Goal: Task Accomplishment & Management: Use online tool/utility

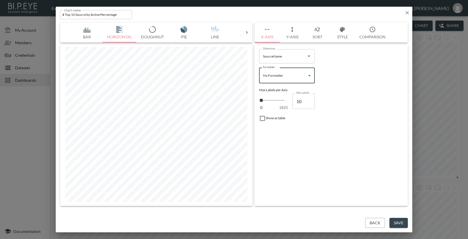
scroll to position [183, 0]
click at [406, 10] on icon "button" at bounding box center [407, 13] width 6 height 6
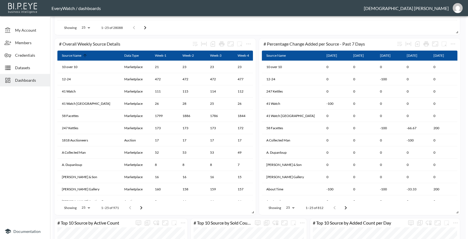
scroll to position [410, 0]
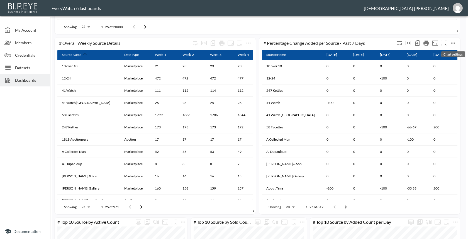
click at [452, 43] on icon "more" at bounding box center [452, 43] width 7 height 7
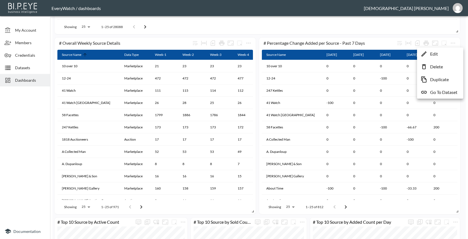
click at [440, 52] on li "Edit" at bounding box center [439, 54] width 43 height 10
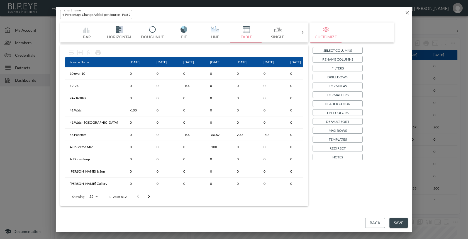
click at [348, 111] on p "Cell Colors" at bounding box center [337, 113] width 21 height 6
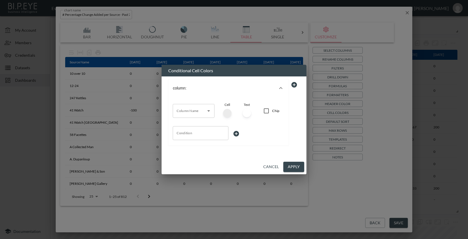
click at [267, 170] on button "Cancel" at bounding box center [271, 167] width 20 height 10
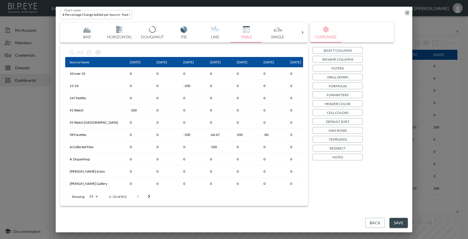
click at [407, 14] on icon "button" at bounding box center [407, 13] width 6 height 6
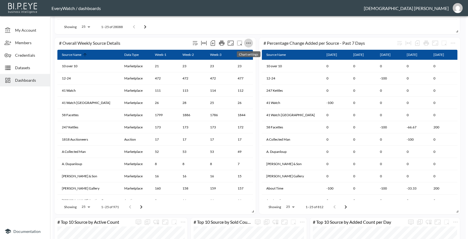
click at [248, 45] on icon "more" at bounding box center [248, 43] width 7 height 7
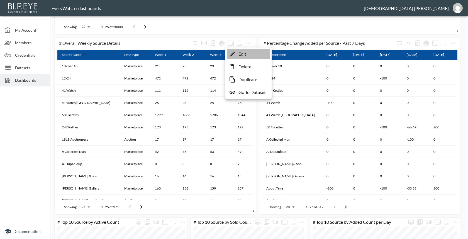
click at [240, 53] on p "Edit" at bounding box center [242, 54] width 8 height 7
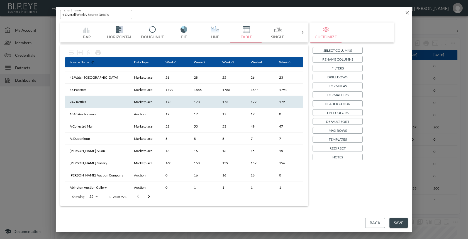
scroll to position [32, 0]
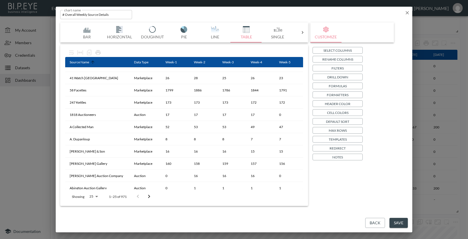
click at [207, 30] on img "button" at bounding box center [215, 29] width 22 height 7
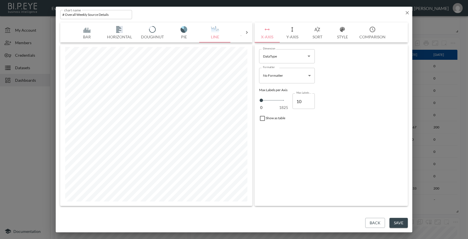
click at [186, 41] on button "Pie" at bounding box center [183, 33] width 31 height 20
click at [244, 34] on icon at bounding box center [247, 33] width 6 height 6
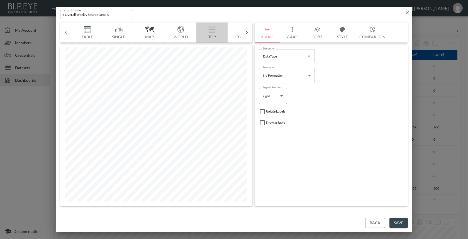
click at [212, 36] on button "Top" at bounding box center [211, 33] width 31 height 20
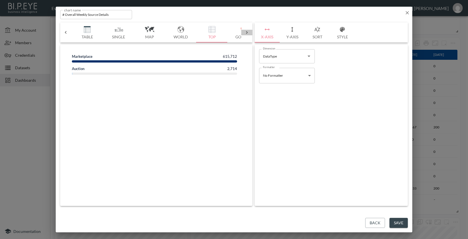
click at [248, 35] on icon at bounding box center [247, 33] width 6 height 6
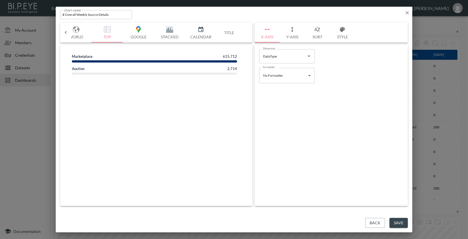
scroll to position [0, 264]
click at [65, 31] on icon at bounding box center [66, 33] width 6 height 6
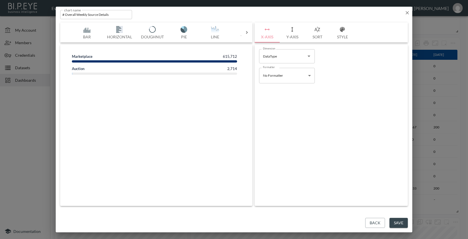
scroll to position [0, 0]
click at [94, 31] on img "button" at bounding box center [87, 29] width 22 height 7
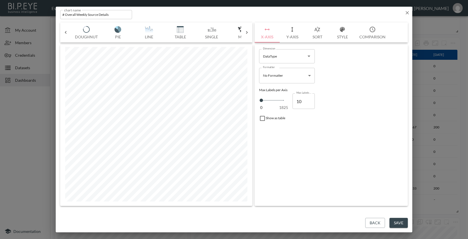
scroll to position [0, 67]
click at [172, 34] on button "Table" at bounding box center [179, 33] width 31 height 20
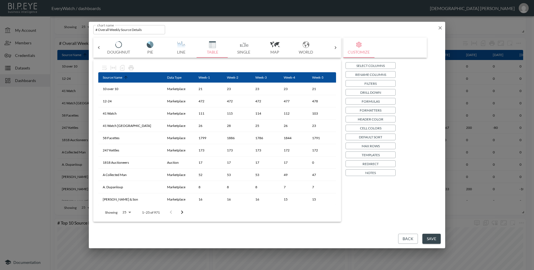
click at [373, 129] on p "Cell Colors" at bounding box center [370, 128] width 21 height 6
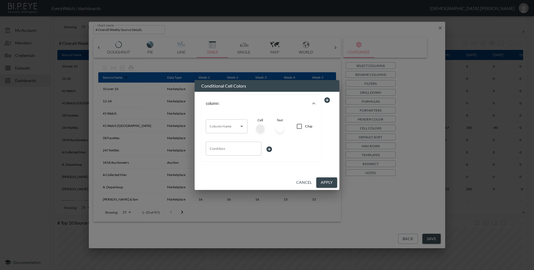
click at [236, 129] on input "Column Name" at bounding box center [222, 126] width 28 height 9
click at [224, 155] on li "Week-1" at bounding box center [226, 155] width 42 height 8
type input "Week-1"
click at [260, 126] on div at bounding box center [260, 128] width 8 height 8
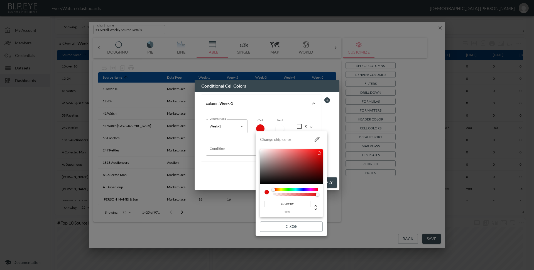
click at [319, 153] on div at bounding box center [291, 166] width 63 height 35
type input "#EF0606"
click at [321, 151] on div at bounding box center [320, 151] width 3 height 3
click at [224, 150] on div at bounding box center [267, 135] width 534 height 270
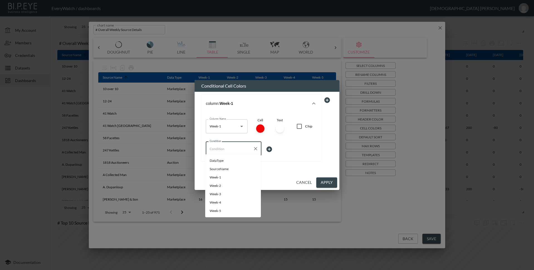
click at [228, 144] on input "Condition" at bounding box center [229, 148] width 42 height 9
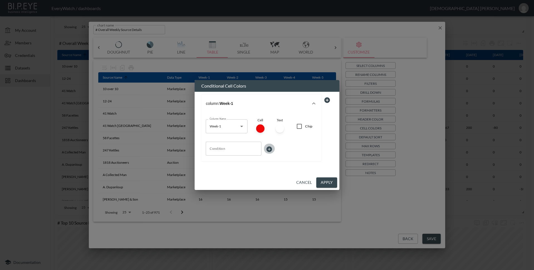
click at [267, 147] on icon at bounding box center [270, 149] width 6 height 6
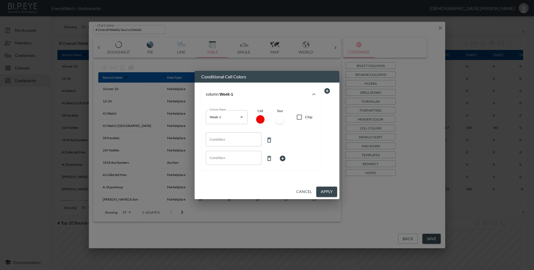
click at [270, 157] on icon at bounding box center [269, 158] width 4 height 5
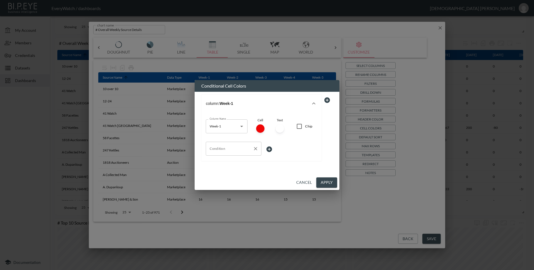
click at [244, 149] on input "Condition" at bounding box center [229, 148] width 42 height 9
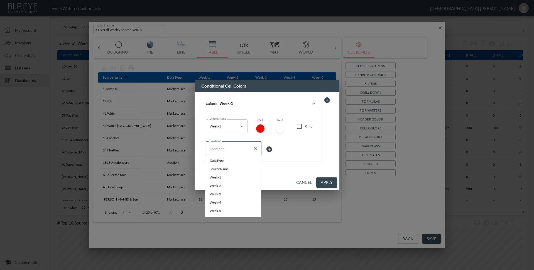
click at [227, 174] on li "Week-1" at bounding box center [233, 177] width 56 height 8
type input "Week-1"
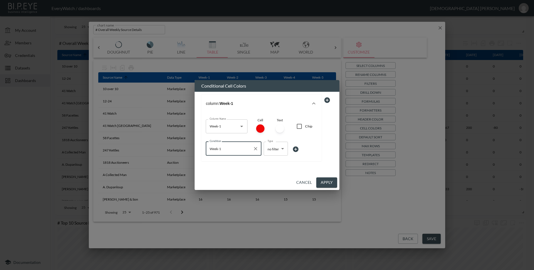
click at [273, 151] on body "BI.P.EYE, Interactive Analytics Dashboards - app EveryWatch / dashboards [PERSO…" at bounding box center [267, 135] width 534 height 270
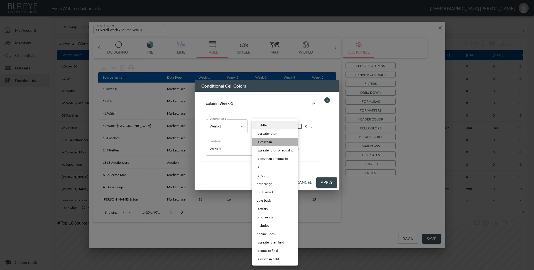
click at [273, 140] on li "is less than" at bounding box center [275, 142] width 46 height 8
type input "is less than"
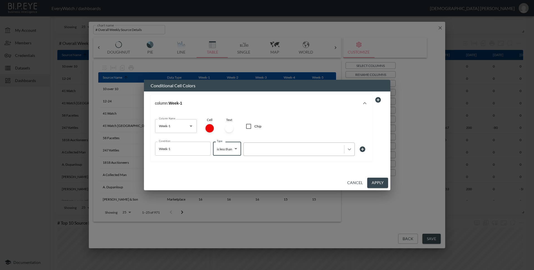
click at [347, 147] on icon at bounding box center [350, 149] width 6 height 6
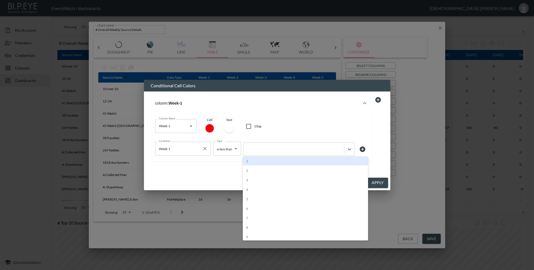
click at [194, 150] on input "Week-1" at bounding box center [179, 148] width 42 height 9
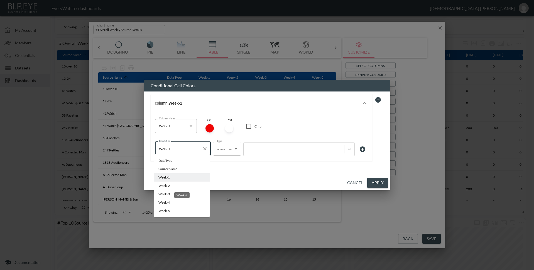
click at [187, 185] on span "Week-2" at bounding box center [181, 185] width 47 height 5
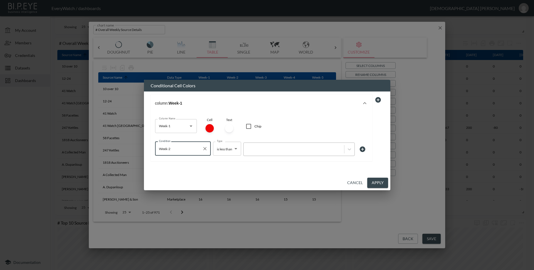
click at [276, 145] on div at bounding box center [294, 149] width 101 height 8
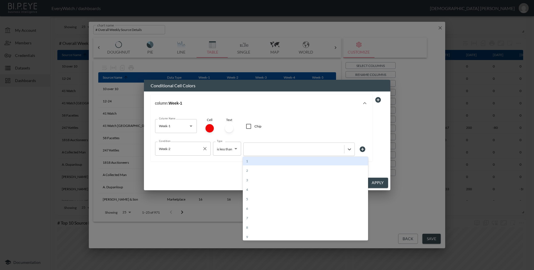
click at [187, 153] on div "Week-2 Condition" at bounding box center [183, 148] width 56 height 14
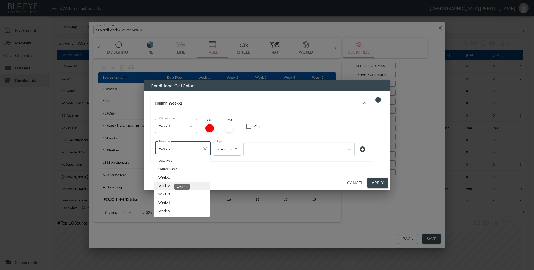
click at [185, 176] on span "Week-1" at bounding box center [181, 177] width 47 height 5
type input "Week-1"
click at [188, 144] on input "Week-1" at bounding box center [179, 148] width 42 height 9
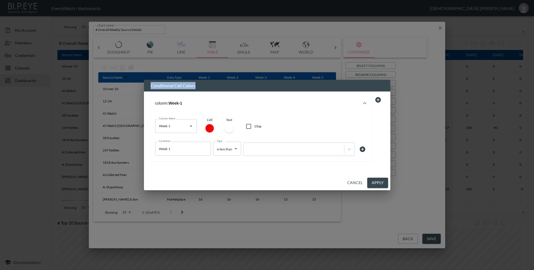
drag, startPoint x: 265, startPoint y: 85, endPoint x: 254, endPoint y: 79, distance: 12.2
click at [254, 80] on h2 "Conditional Cell Colors" at bounding box center [267, 86] width 246 height 12
click at [236, 89] on h2 "Conditional Cell Colors" at bounding box center [267, 86] width 246 height 12
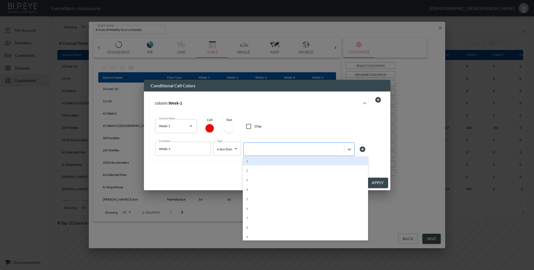
click at [320, 146] on div at bounding box center [293, 148] width 95 height 5
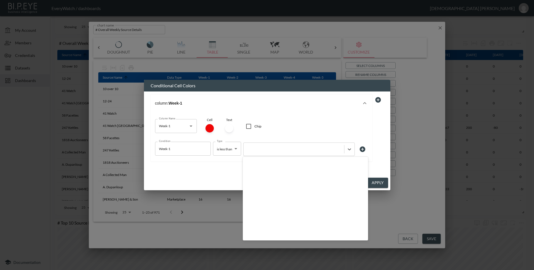
scroll to position [496, 0]
click at [329, 110] on button "column: Week-1" at bounding box center [262, 103] width 222 height 18
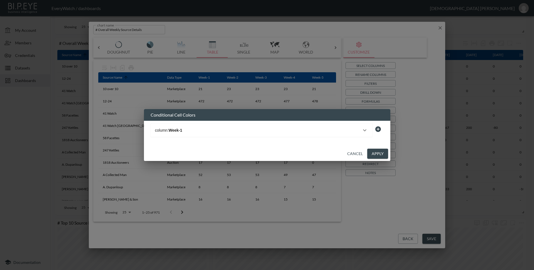
click at [368, 128] on icon "button" at bounding box center [364, 130] width 7 height 7
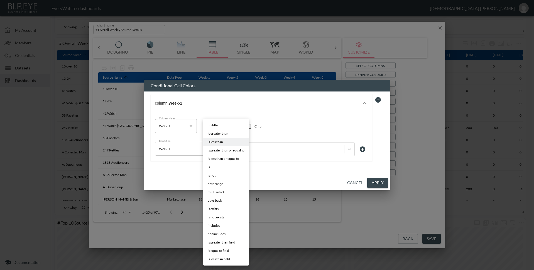
click at [236, 147] on body "BI.P.EYE, Interactive Analytics Dashboards - app EveryWatch / dashboards [PERSO…" at bounding box center [267, 135] width 534 height 270
click at [223, 125] on li "no filter" at bounding box center [226, 125] width 46 height 8
type input "no filter"
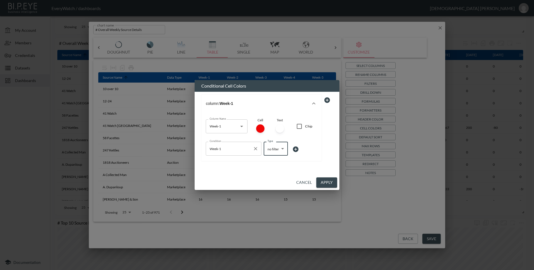
click at [255, 148] on icon "Clear" at bounding box center [256, 149] width 6 height 6
click at [236, 127] on icon "Clear" at bounding box center [235, 126] width 6 height 6
click at [258, 128] on div at bounding box center [260, 128] width 8 height 8
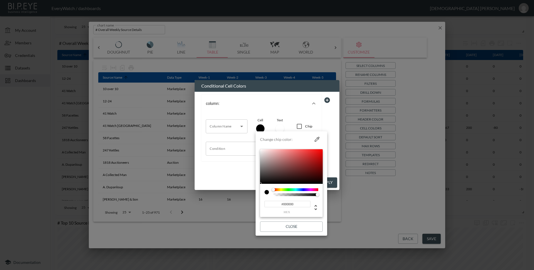
drag, startPoint x: 262, startPoint y: 164, endPoint x: 262, endPoint y: 184, distance: 20.1
click at [262, 184] on div "#000000 hex" at bounding box center [291, 183] width 63 height 68
type input "#FFFFFF"
drag, startPoint x: 262, startPoint y: 153, endPoint x: 260, endPoint y: 146, distance: 7.5
click at [260, 146] on div "Change chip color: #FFFFFF hex Close" at bounding box center [291, 182] width 63 height 98
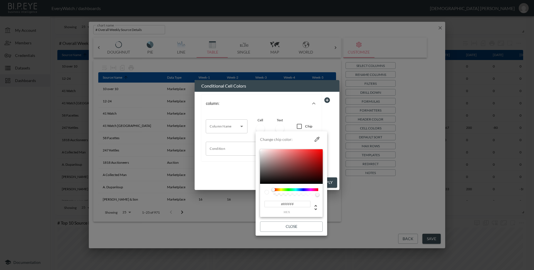
click at [262, 96] on div at bounding box center [267, 135] width 534 height 270
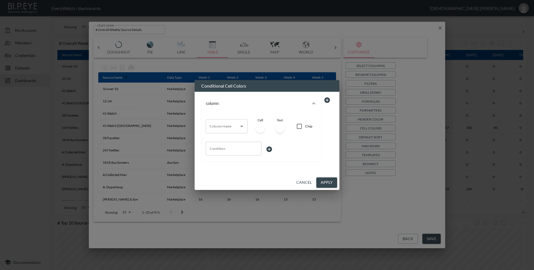
click at [306, 182] on button "Cancel" at bounding box center [304, 182] width 20 height 10
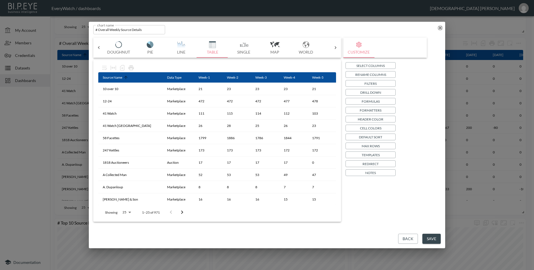
click at [442, 28] on icon "button" at bounding box center [440, 28] width 6 height 6
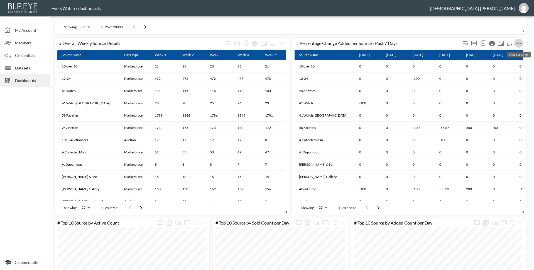
click at [468, 44] on icon "more" at bounding box center [518, 43] width 7 height 7
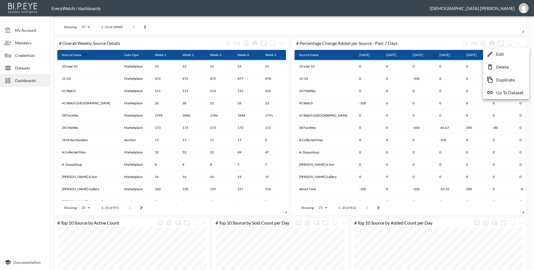
click at [468, 52] on li "Edit" at bounding box center [506, 54] width 43 height 10
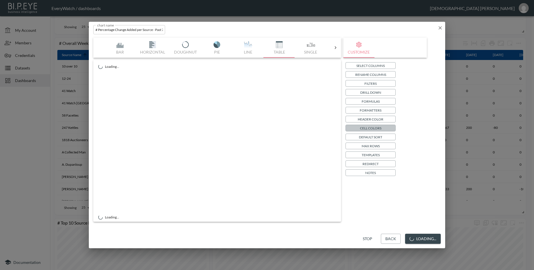
click at [367, 129] on p "Cell Colors" at bounding box center [370, 128] width 21 height 6
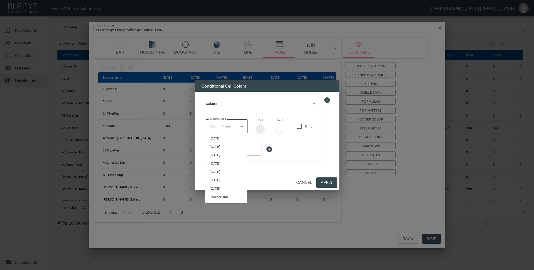
click at [231, 126] on input "Column Name" at bounding box center [222, 126] width 28 height 9
click at [236, 187] on li "[DATE]" at bounding box center [226, 188] width 42 height 8
type input "[DATE]"
click at [261, 125] on div at bounding box center [260, 128] width 8 height 8
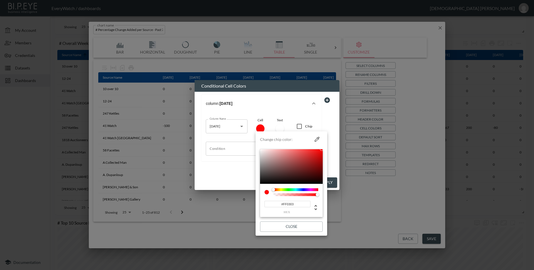
type input "#FF0000"
drag, startPoint x: 321, startPoint y: 153, endPoint x: 324, endPoint y: 146, distance: 7.8
click at [324, 146] on li "Change chip color: #FF0000 hex Close" at bounding box center [292, 183] width 72 height 100
click at [280, 96] on div at bounding box center [267, 135] width 534 height 270
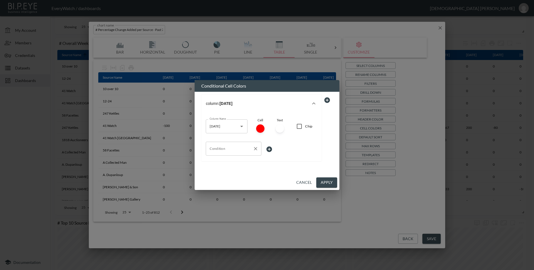
click at [232, 148] on input "Condition" at bounding box center [229, 148] width 42 height 9
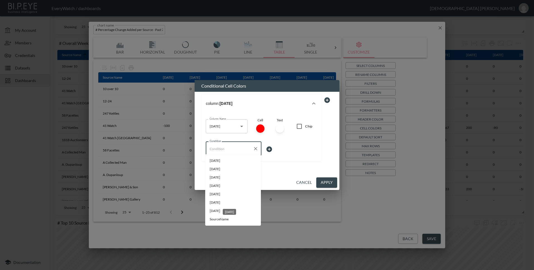
click at [226, 203] on span "[DATE]" at bounding box center [233, 202] width 47 height 5
type input "[DATE]"
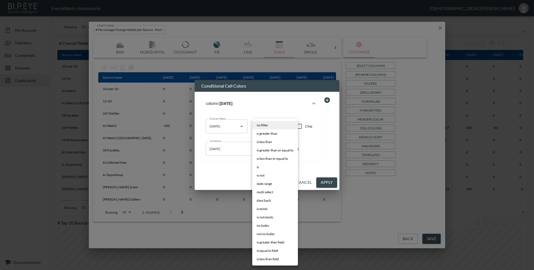
click at [272, 152] on body "BI.P.EYE, Interactive Analytics Dashboards - app EveryWatch / dashboards [PERSO…" at bounding box center [267, 135] width 534 height 270
click at [277, 159] on span "is less than or equal to" at bounding box center [272, 158] width 31 height 5
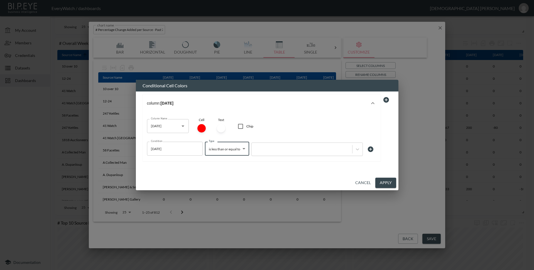
click at [230, 147] on body "BI.P.EYE, Interactive Analytics Dashboards - app EveryWatch / dashboards [PERSO…" at bounding box center [267, 135] width 534 height 270
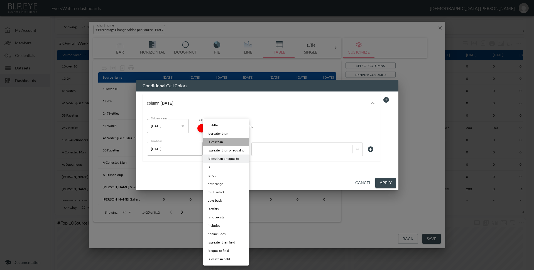
click at [228, 140] on li "is less than" at bounding box center [226, 142] width 46 height 8
type input "is less than"
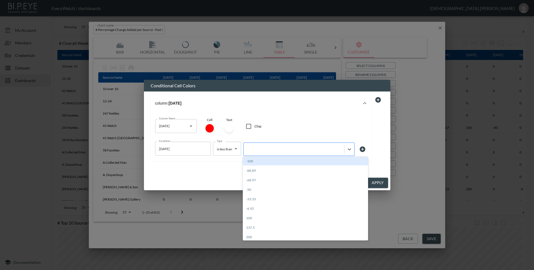
click at [299, 146] on div at bounding box center [293, 148] width 95 height 5
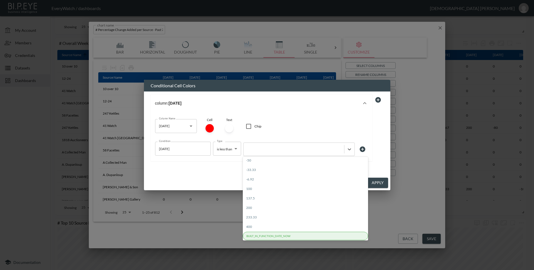
scroll to position [30, 0]
click at [341, 235] on div "BUILT_IN_FUNCTION_DATE_NOW" at bounding box center [305, 235] width 125 height 8
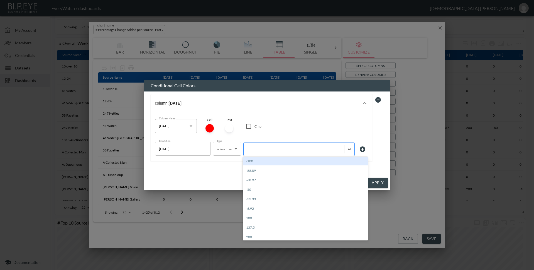
click at [346, 148] on div at bounding box center [349, 149] width 10 height 10
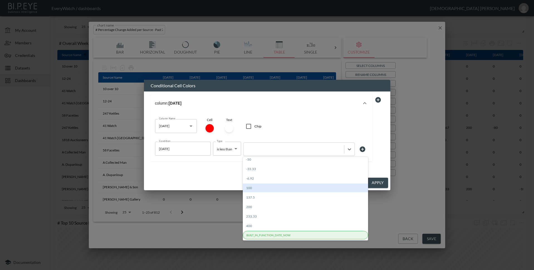
click at [216, 171] on div "column: [DATE] Column Name [DATE] Column Name Cell Text Chip Condition [DATE] C…" at bounding box center [267, 133] width 246 height 84
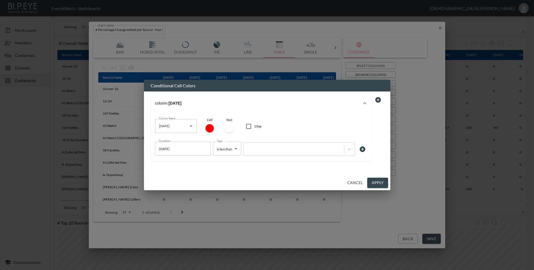
click at [263, 90] on div "Conditional Cell Colors column: [DATE] Column Name [DATE] Column Name Cell Text…" at bounding box center [267, 135] width 246 height 110
click at [359, 182] on button "Cancel" at bounding box center [355, 182] width 20 height 10
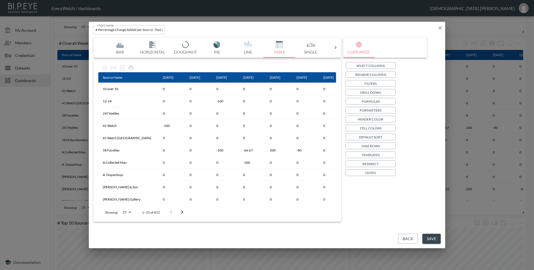
click at [362, 117] on p "Header Color" at bounding box center [371, 119] width 26 height 6
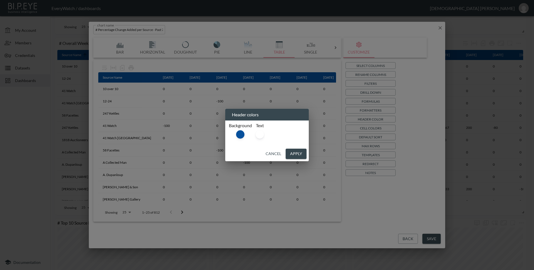
click at [279, 153] on button "Cancel" at bounding box center [273, 153] width 20 height 10
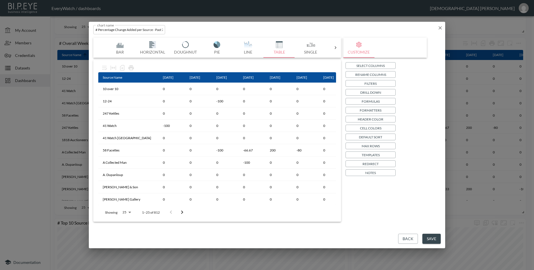
click at [366, 111] on p "Formatters" at bounding box center [371, 110] width 22 height 6
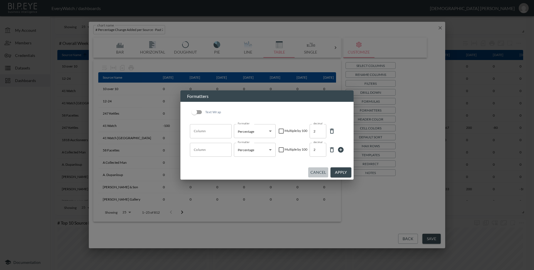
click at [314, 169] on button "Cancel" at bounding box center [318, 172] width 20 height 10
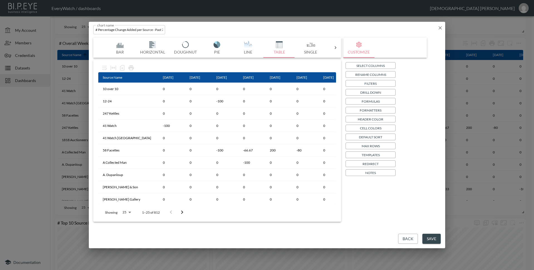
click at [366, 139] on p "Default Sort" at bounding box center [370, 137] width 23 height 6
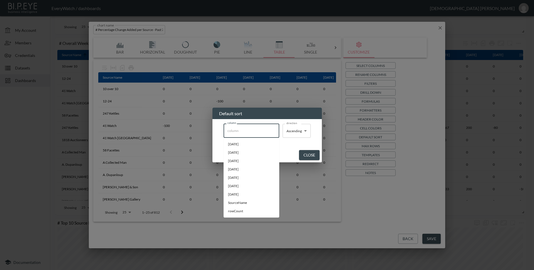
click at [263, 133] on input "column" at bounding box center [251, 130] width 51 height 9
click at [284, 142] on div "column column direction Ascending Ascending direction" at bounding box center [266, 133] width 109 height 28
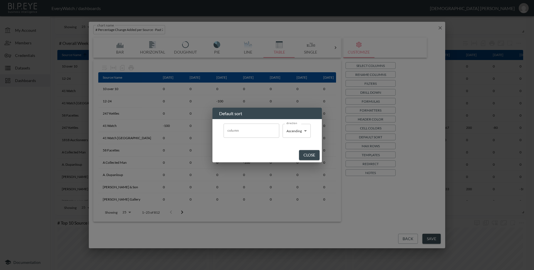
click at [313, 153] on button "Close" at bounding box center [309, 155] width 21 height 10
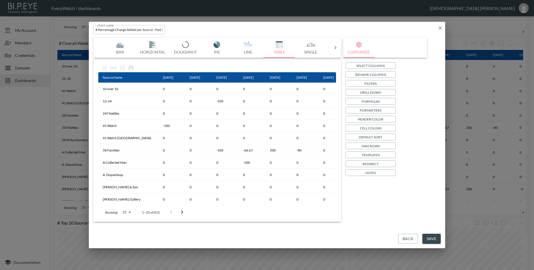
click at [374, 139] on p "Default Sort" at bounding box center [370, 137] width 23 height 6
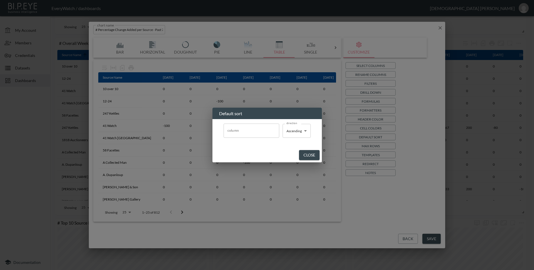
click at [305, 151] on button "Close" at bounding box center [309, 155] width 21 height 10
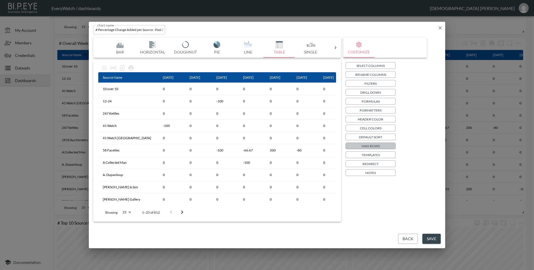
click at [371, 146] on p "Max Rows" at bounding box center [371, 146] width 18 height 6
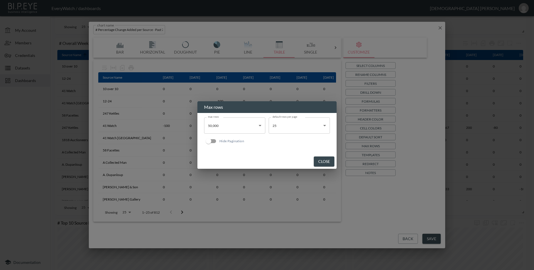
click at [319, 165] on button "Close" at bounding box center [324, 161] width 21 height 10
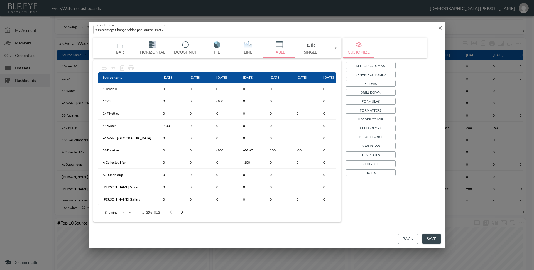
click at [387, 157] on button "Templates" at bounding box center [371, 154] width 50 height 7
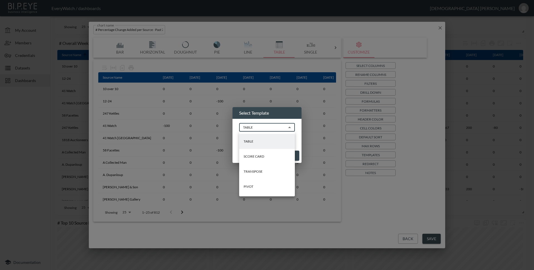
click at [279, 128] on body "BI.P.EYE, Interactive Analytics Dashboards - app EveryWatch / dashboards [PERSO…" at bounding box center [267, 135] width 534 height 270
click at [271, 152] on li "SCORE CARD" at bounding box center [267, 156] width 56 height 15
click at [272, 128] on body "BI.P.EYE, Interactive Analytics Dashboards - app EveryWatch / dashboards [PERSO…" at bounding box center [267, 135] width 534 height 270
click at [261, 138] on li "TABLE" at bounding box center [267, 141] width 56 height 15
type input "TABLE"
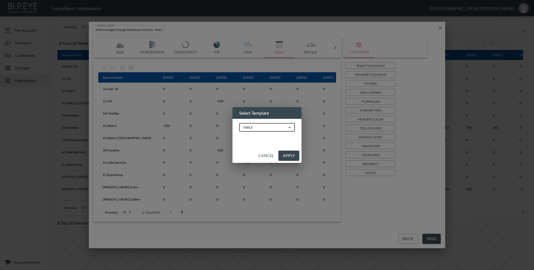
click at [266, 157] on button "Cancel" at bounding box center [266, 155] width 20 height 10
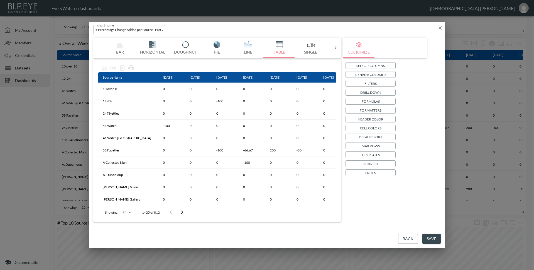
click at [384, 155] on button "Templates" at bounding box center [371, 154] width 50 height 7
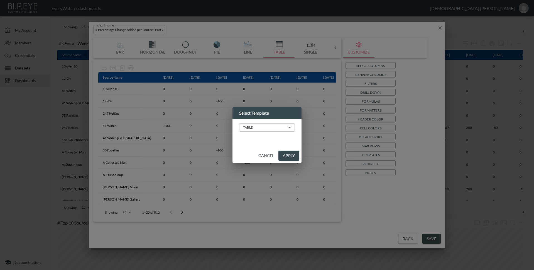
click at [265, 155] on button "Cancel" at bounding box center [266, 155] width 20 height 10
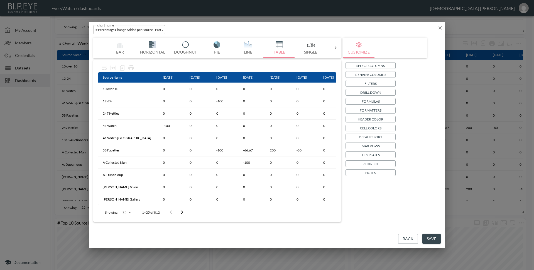
click at [380, 162] on button "Redirect" at bounding box center [371, 163] width 50 height 7
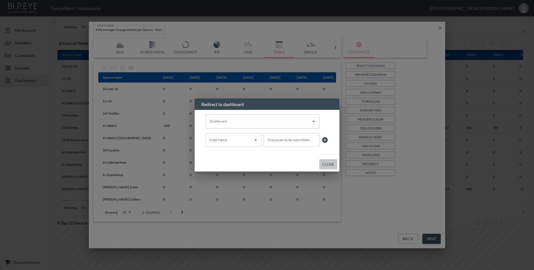
click at [330, 165] on button "Close" at bounding box center [328, 164] width 18 height 10
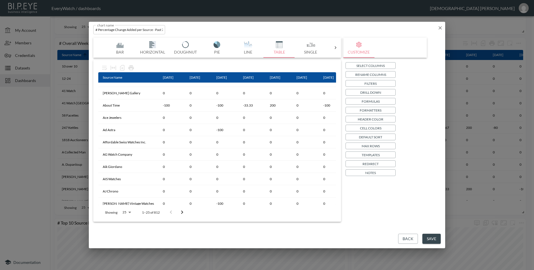
scroll to position [0, 0]
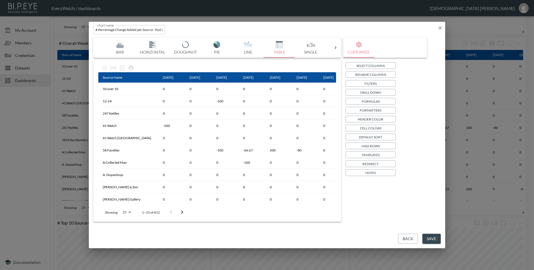
click at [394, 29] on div "chart name # Percentage Change Added per Source - Past 7 Days chart name" at bounding box center [267, 29] width 356 height 14
click at [191, 25] on div "chart name # Percentage Change Added per Source - Past 7 Days chart name" at bounding box center [267, 29] width 356 height 14
click at [316, 23] on div "chart name # Percentage Change Added per Source - Past 7 Days chart name" at bounding box center [267, 29] width 356 height 14
click at [441, 26] on icon "button" at bounding box center [440, 28] width 6 height 6
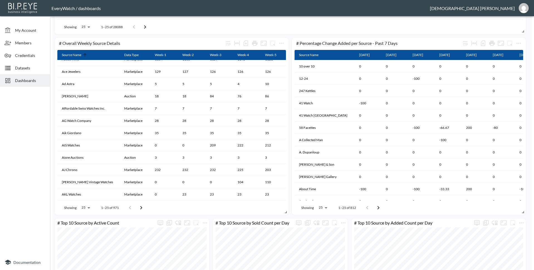
scroll to position [567, 0]
